Goal: Information Seeking & Learning: Learn about a topic

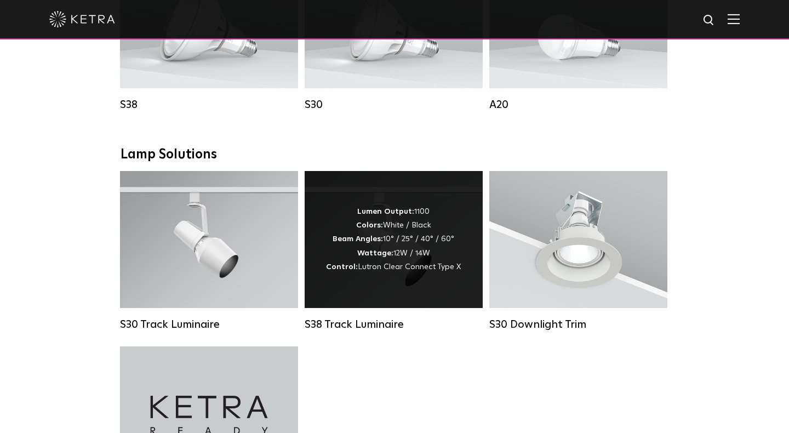
click at [400, 266] on span "Lutron Clear Connect Type X" at bounding box center [409, 267] width 103 height 8
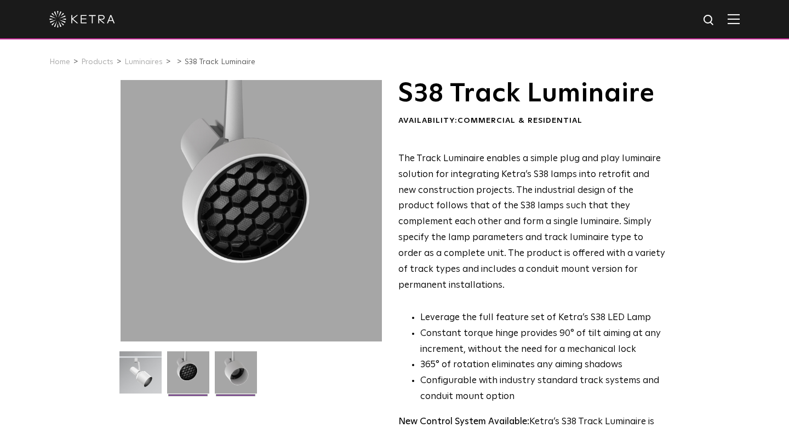
click at [241, 373] on img at bounding box center [236, 376] width 42 height 50
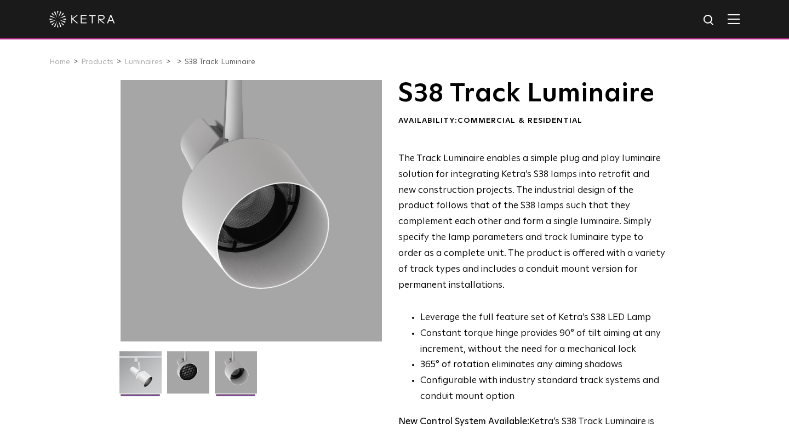
click at [128, 373] on img at bounding box center [141, 376] width 42 height 50
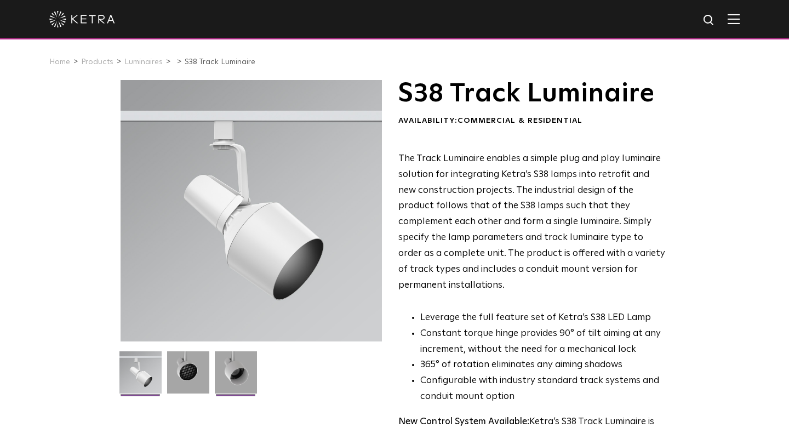
click at [241, 373] on img at bounding box center [236, 376] width 42 height 50
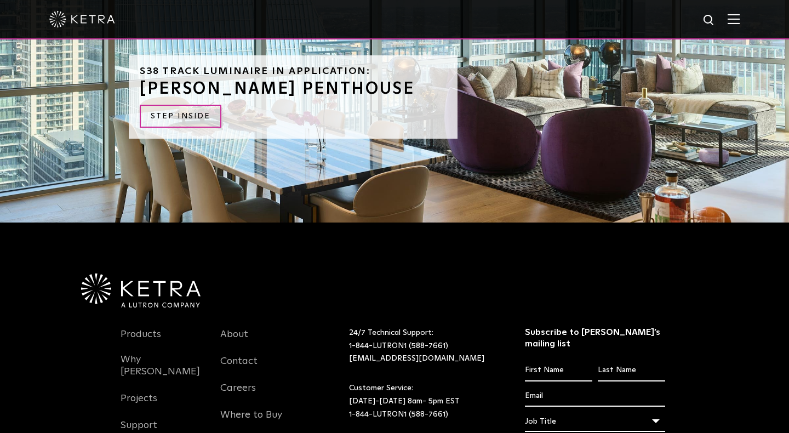
scroll to position [1021, 0]
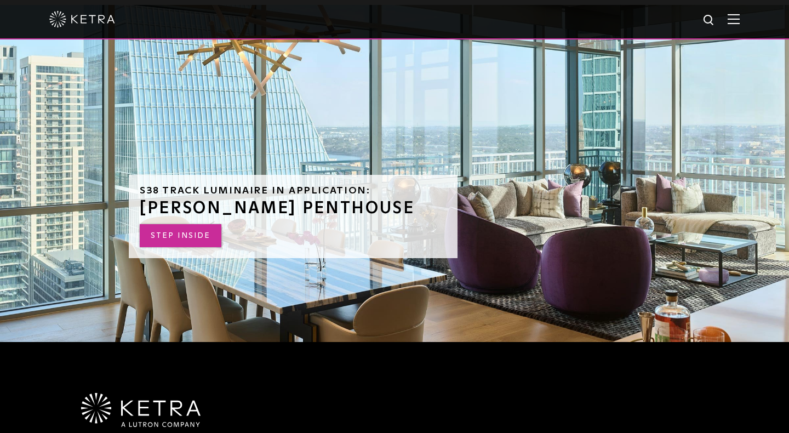
click at [186, 224] on link "STEP INSIDE" at bounding box center [181, 236] width 82 height 24
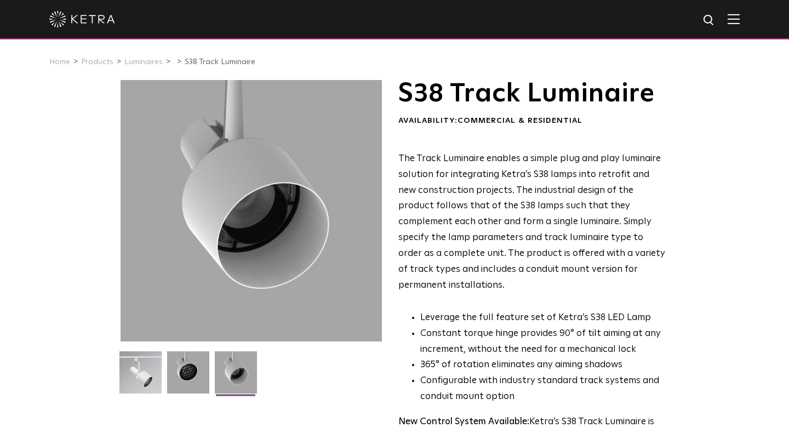
scroll to position [0, 0]
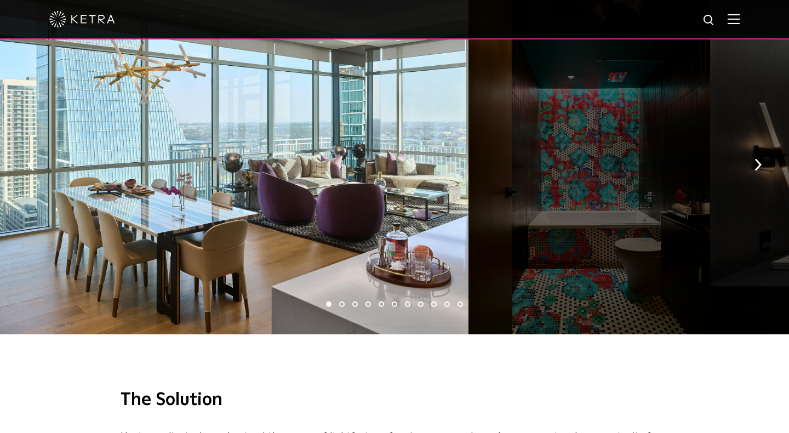
scroll to position [1627, 0]
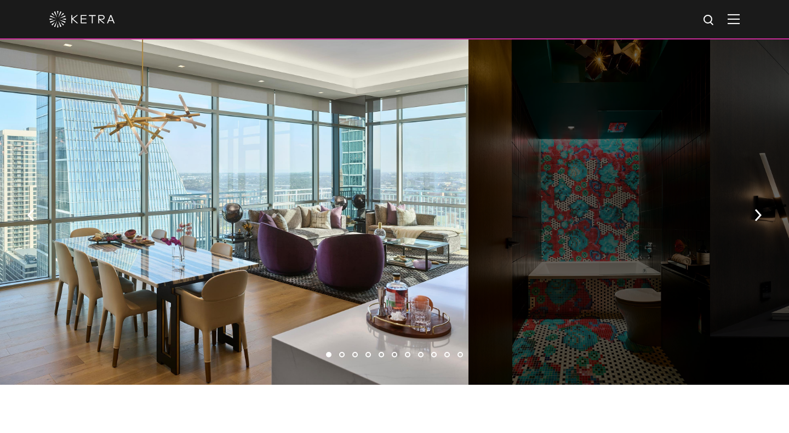
click at [344, 352] on li "2" at bounding box center [341, 354] width 5 height 5
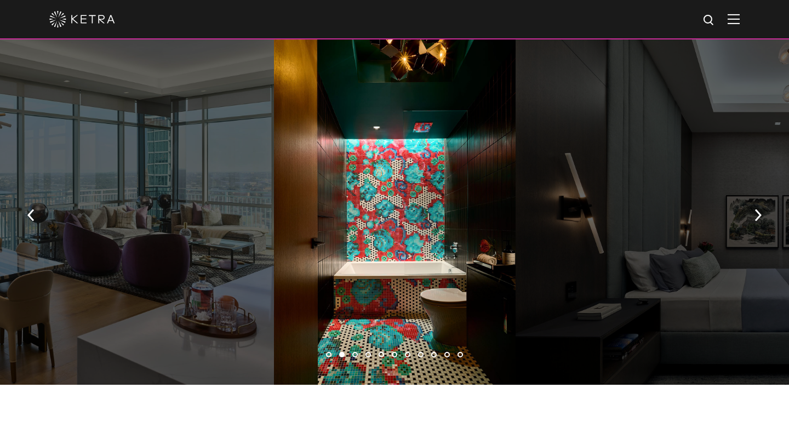
click at [361, 347] on ul "1 2 3 4 5 6 7 8 9 10 11" at bounding box center [394, 355] width 789 height 16
click at [353, 352] on li "3" at bounding box center [355, 354] width 5 height 5
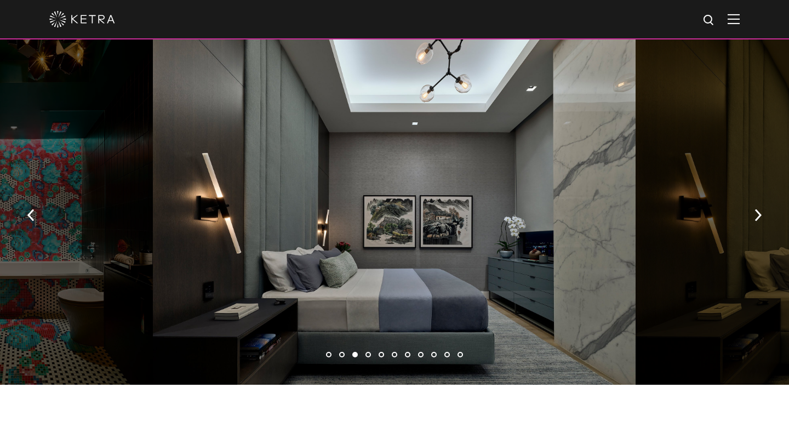
click at [368, 352] on li "4" at bounding box center [368, 354] width 5 height 5
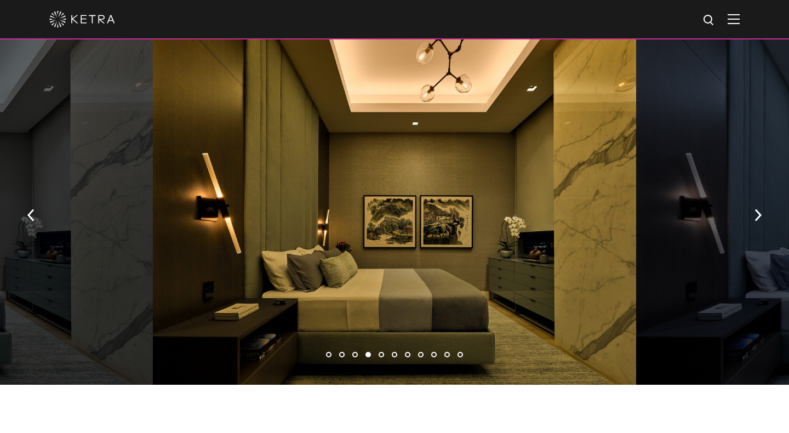
click at [383, 352] on li "5" at bounding box center [381, 354] width 5 height 5
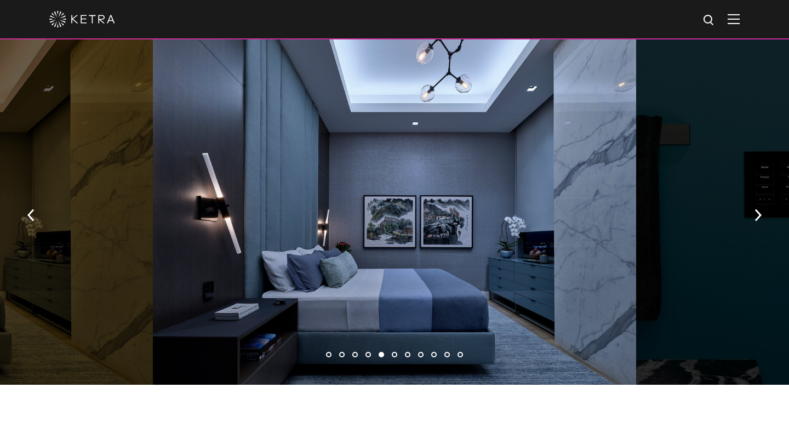
click at [395, 352] on li "6" at bounding box center [394, 354] width 5 height 5
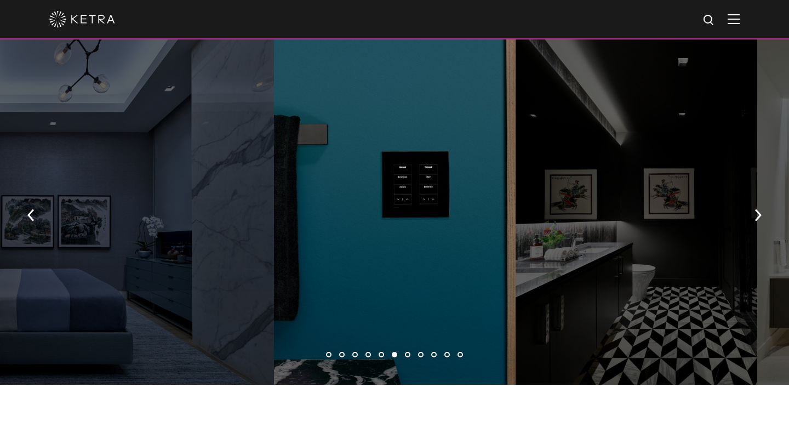
click at [407, 352] on li "7" at bounding box center [407, 354] width 5 height 5
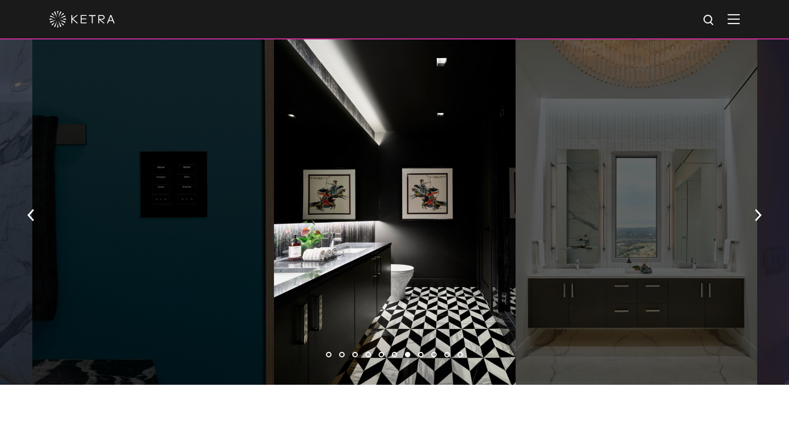
click at [420, 352] on li "8" at bounding box center [420, 354] width 5 height 5
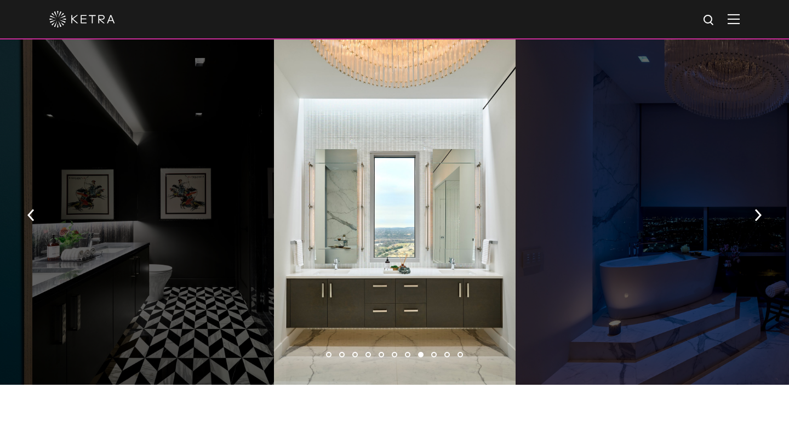
click at [435, 352] on li "9" at bounding box center [433, 354] width 5 height 5
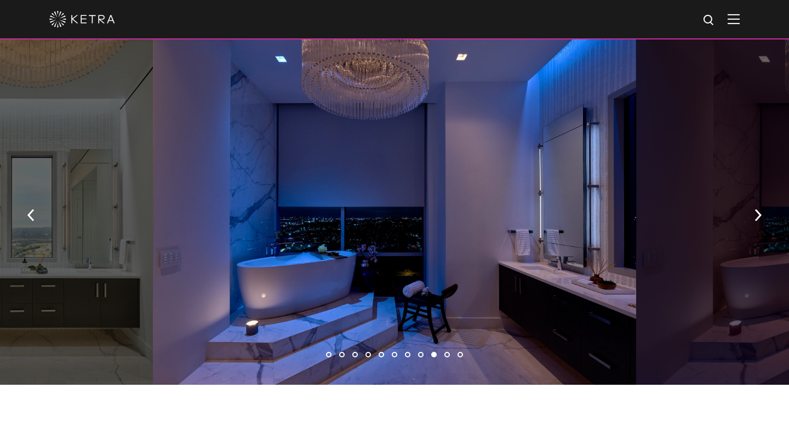
click at [447, 352] on li "10" at bounding box center [447, 354] width 5 height 5
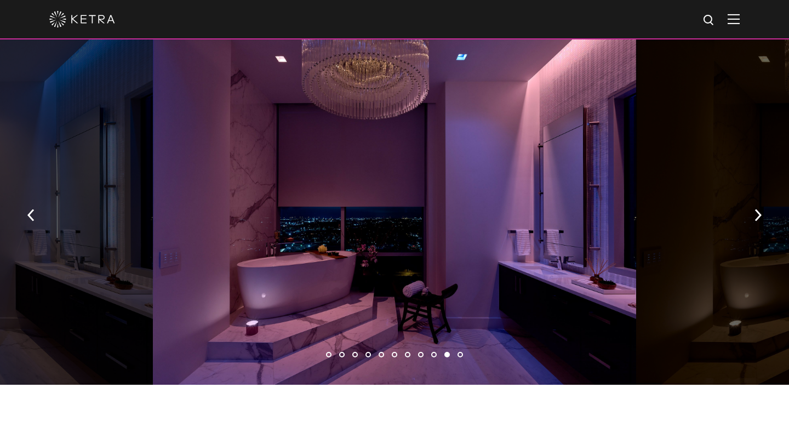
click at [463, 352] on li "11" at bounding box center [460, 354] width 5 height 5
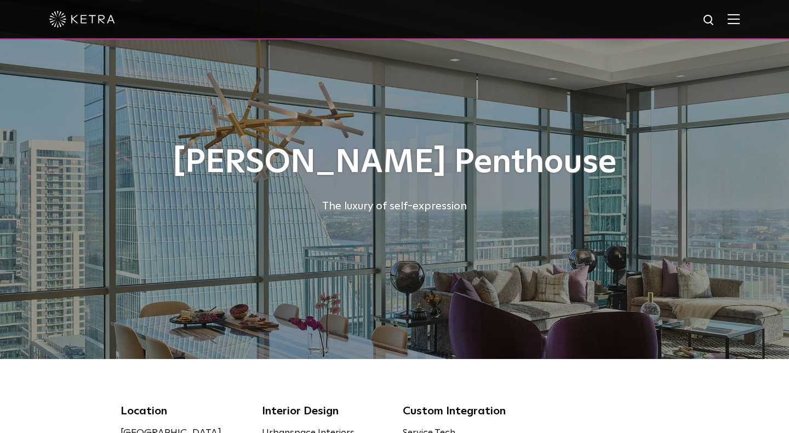
scroll to position [0, 0]
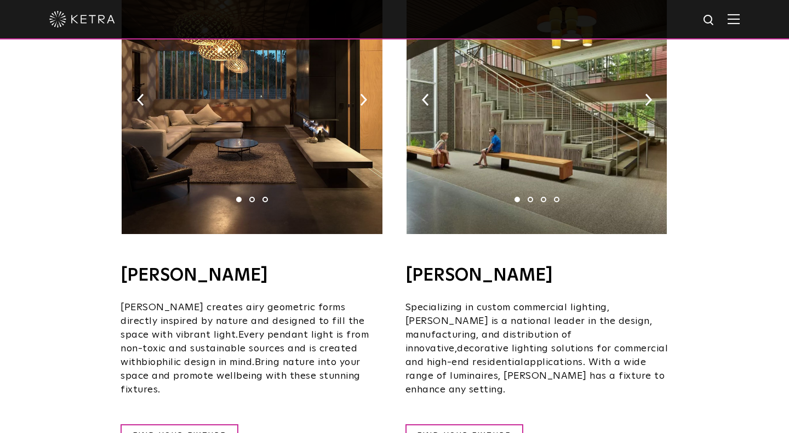
scroll to position [780, 0]
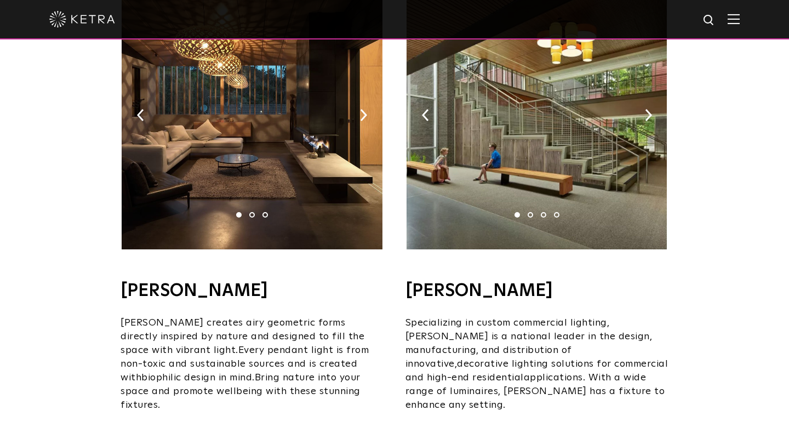
click at [531, 212] on li "2" at bounding box center [530, 214] width 5 height 5
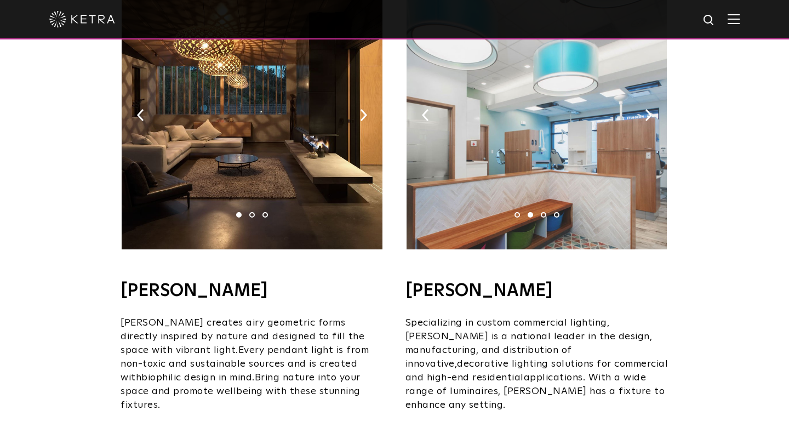
click at [543, 212] on li "3" at bounding box center [543, 214] width 5 height 5
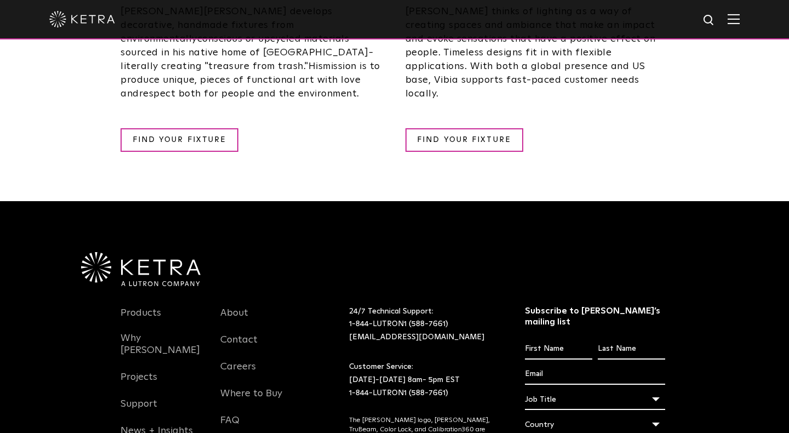
scroll to position [2177, 0]
